Goal: Browse casually

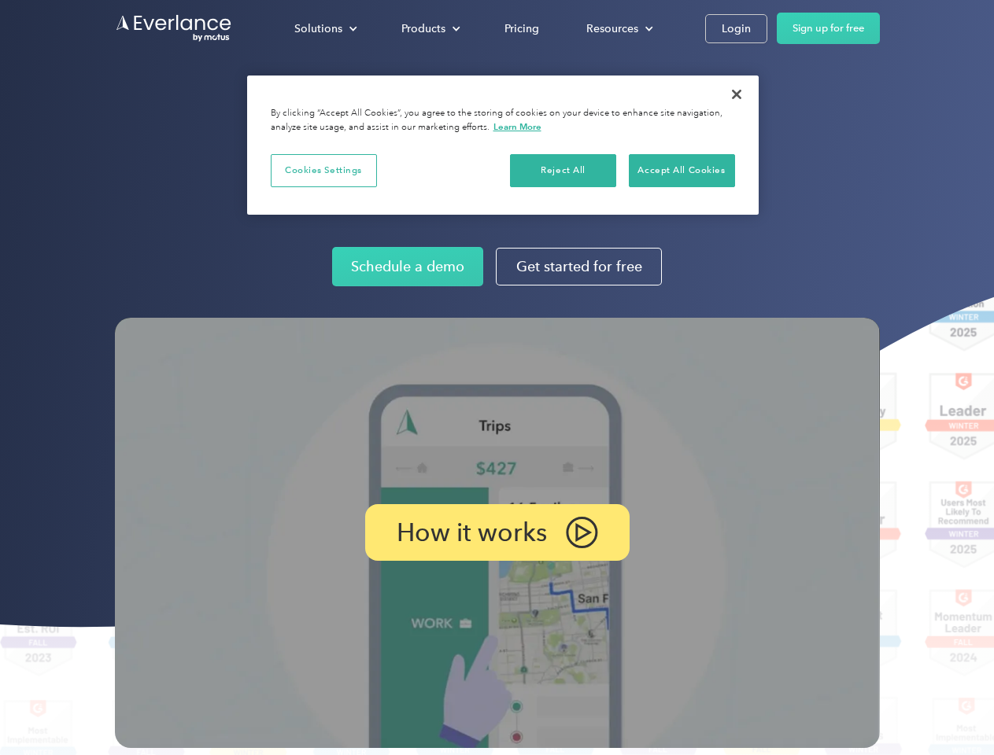
click at [497, 378] on img at bounding box center [497, 533] width 765 height 430
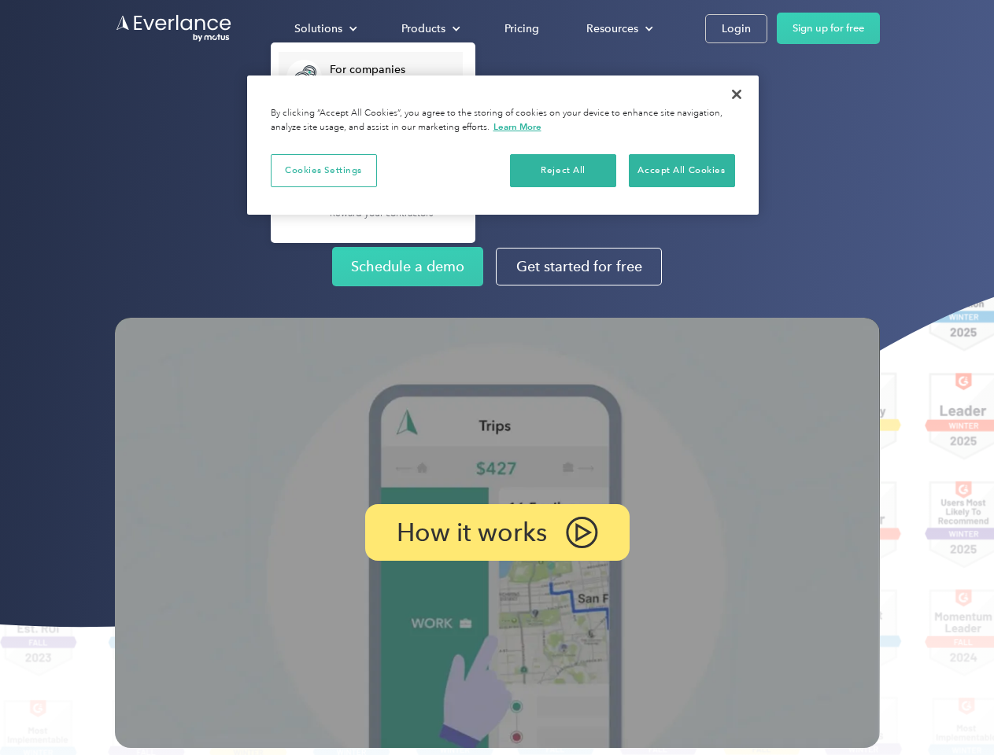
click at [325, 28] on div "Solutions" at bounding box center [318, 29] width 48 height 20
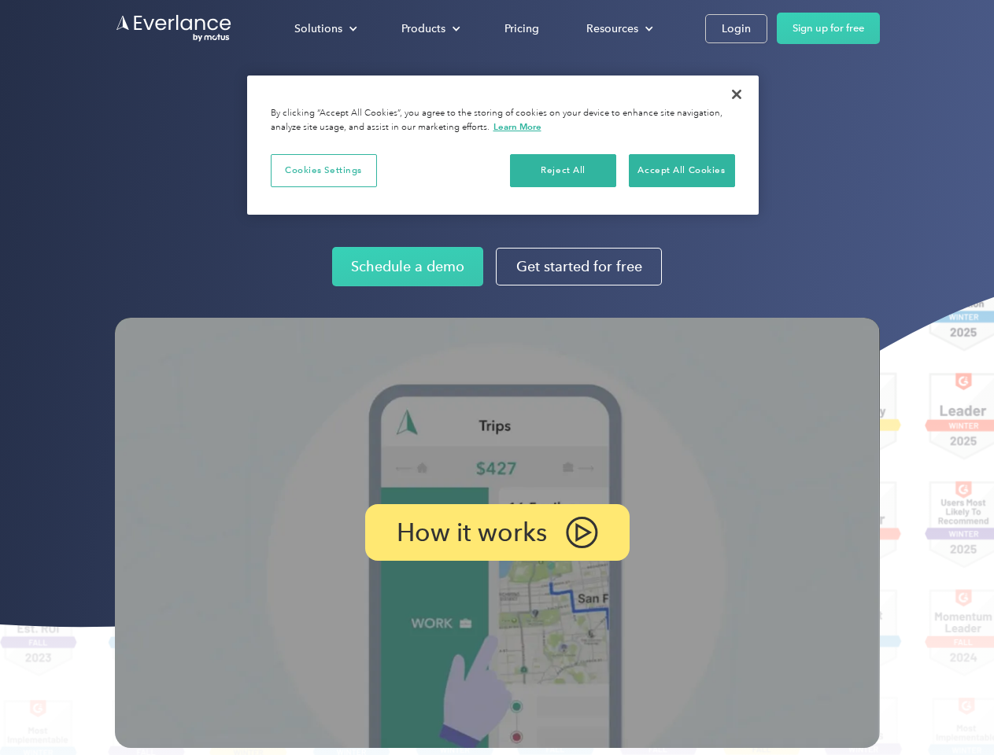
click at [429, 28] on div "Products" at bounding box center [423, 29] width 44 height 20
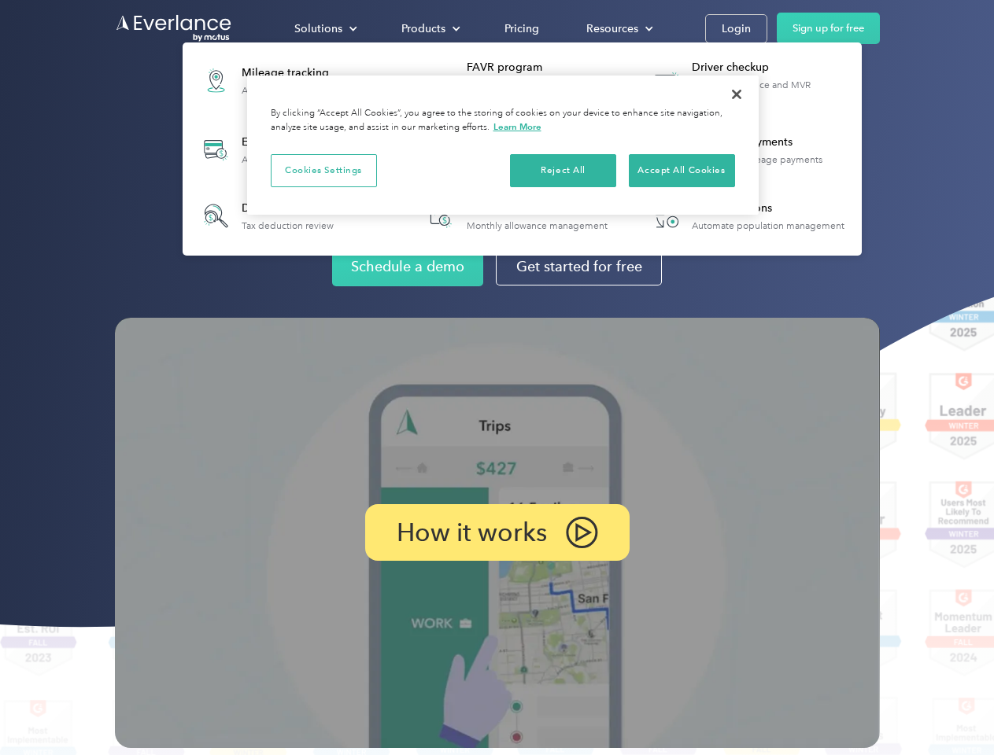
click at [618, 28] on div "Resources" at bounding box center [612, 29] width 52 height 20
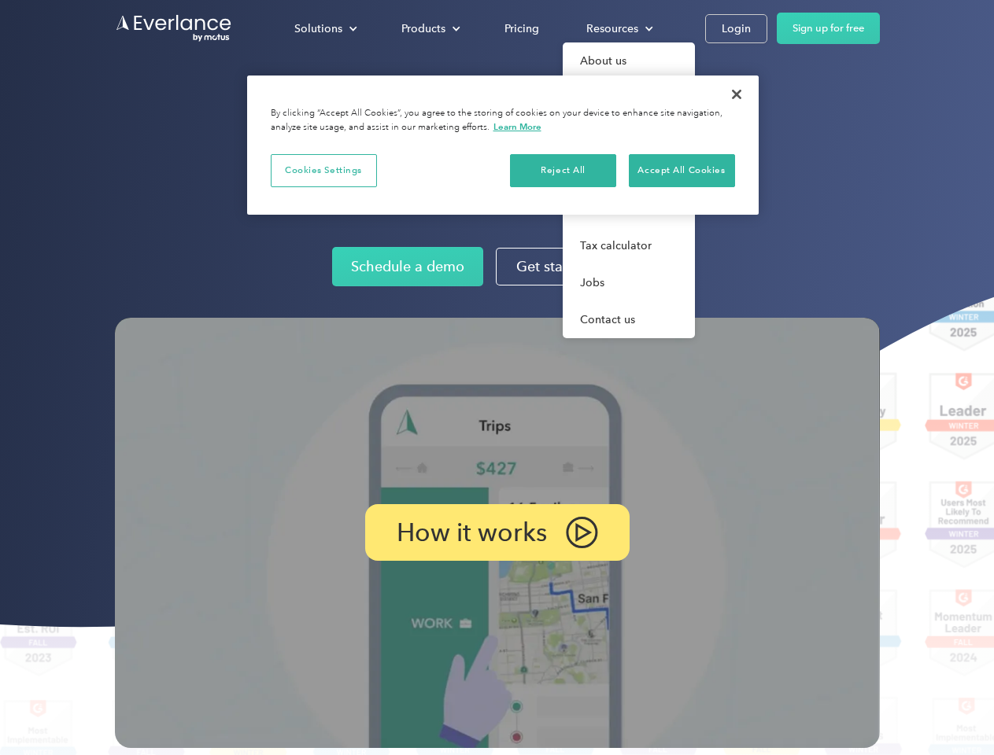
click at [497, 533] on p "How it works" at bounding box center [472, 532] width 150 height 19
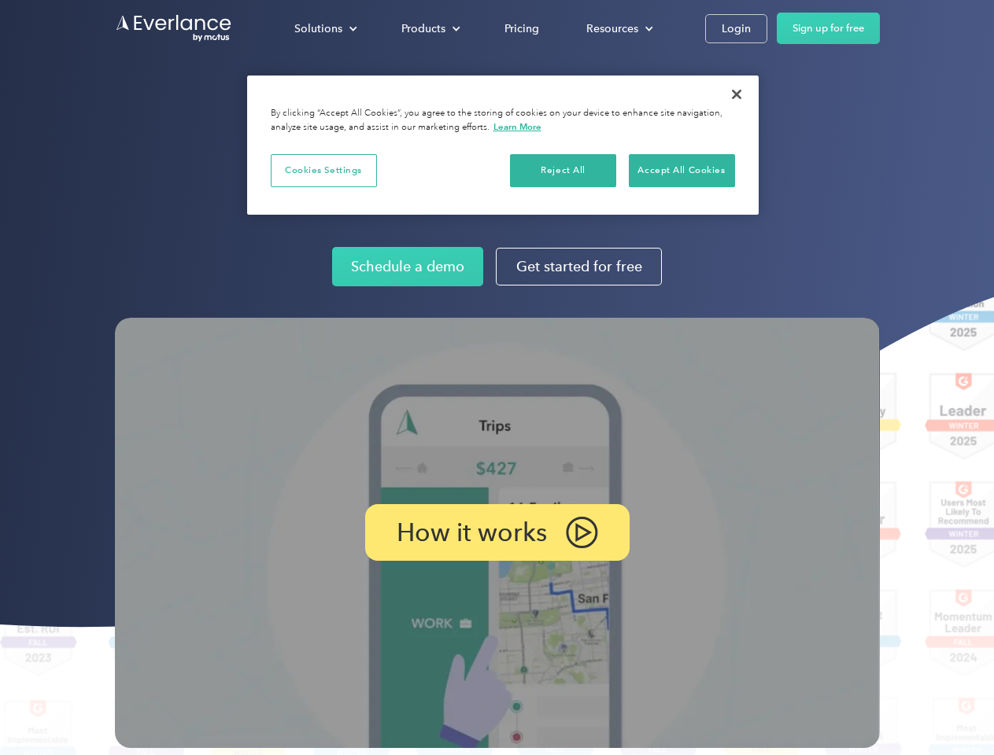
click at [323, 170] on button "Cookies Settings" at bounding box center [324, 170] width 106 height 33
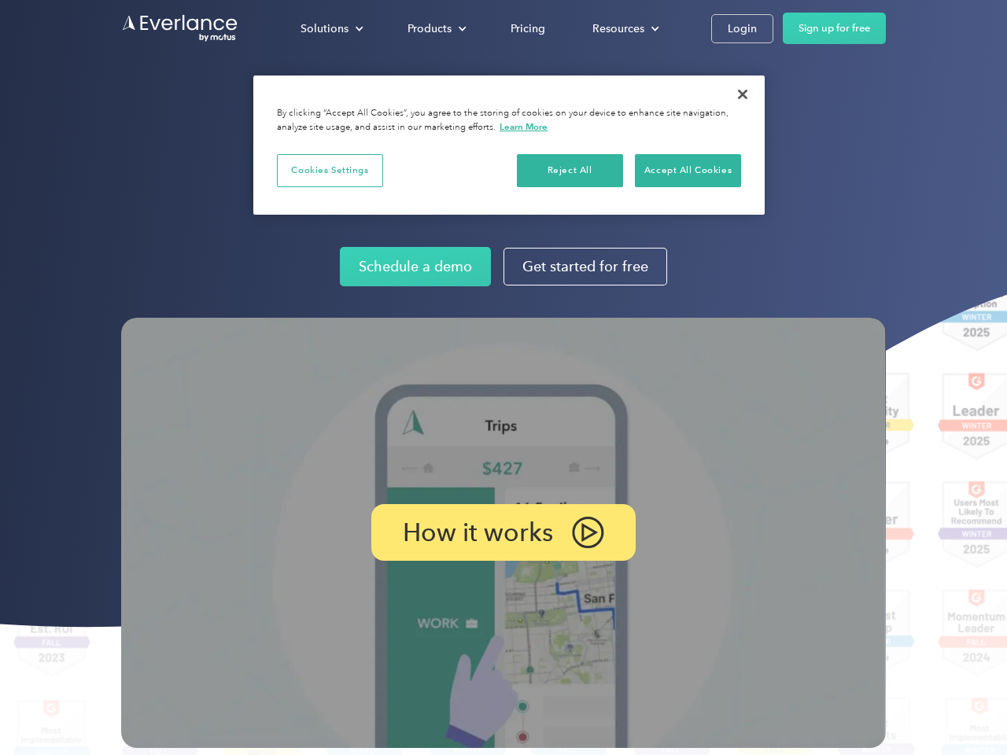
click at [0, 0] on div "When you visit any website, it may store or retrieve information on your browse…" at bounding box center [0, 0] width 0 height 0
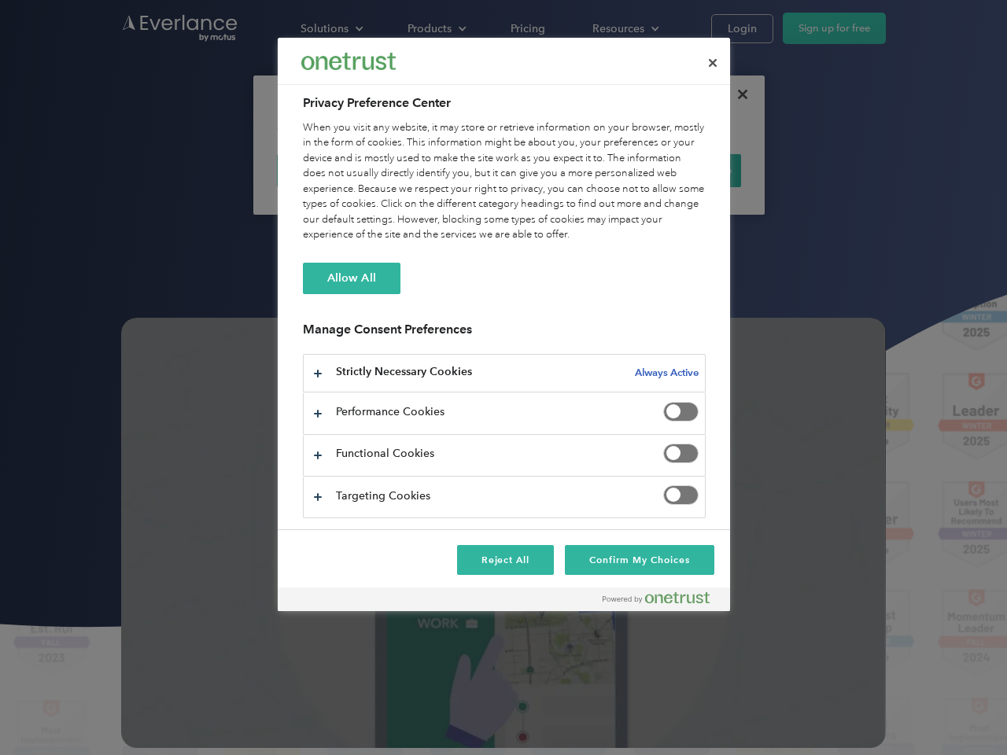
click at [681, 170] on div "When you visit any website, it may store or retrieve information on your browse…" at bounding box center [504, 181] width 403 height 123
click at [737, 94] on div at bounding box center [503, 377] width 1007 height 755
